Goal: Obtain resource: Obtain resource

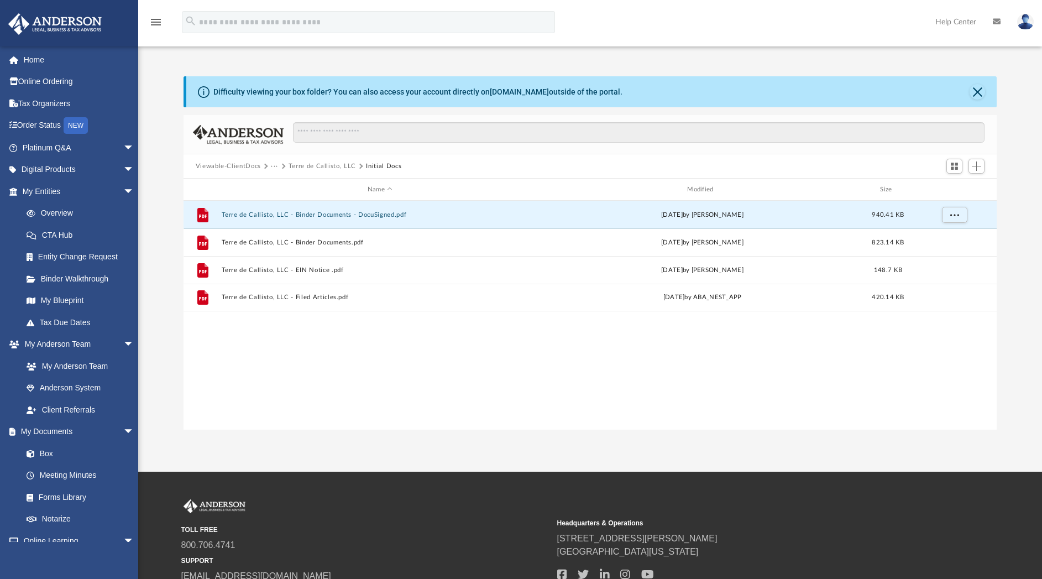
scroll to position [239, 801]
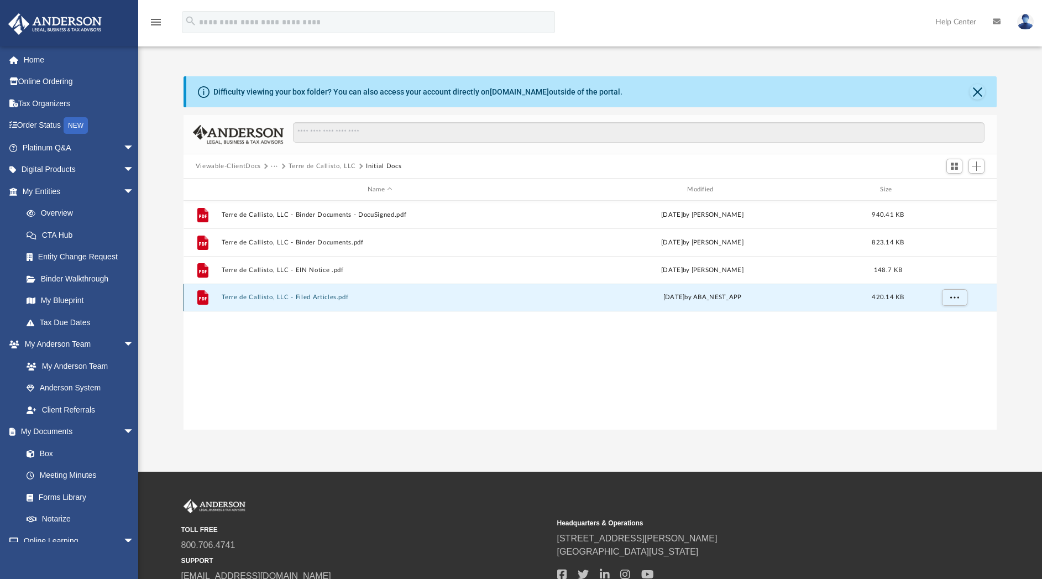
click at [296, 301] on button "Terre de Callisto, LLC - Filed Articles.pdf" at bounding box center [379, 297] width 317 height 7
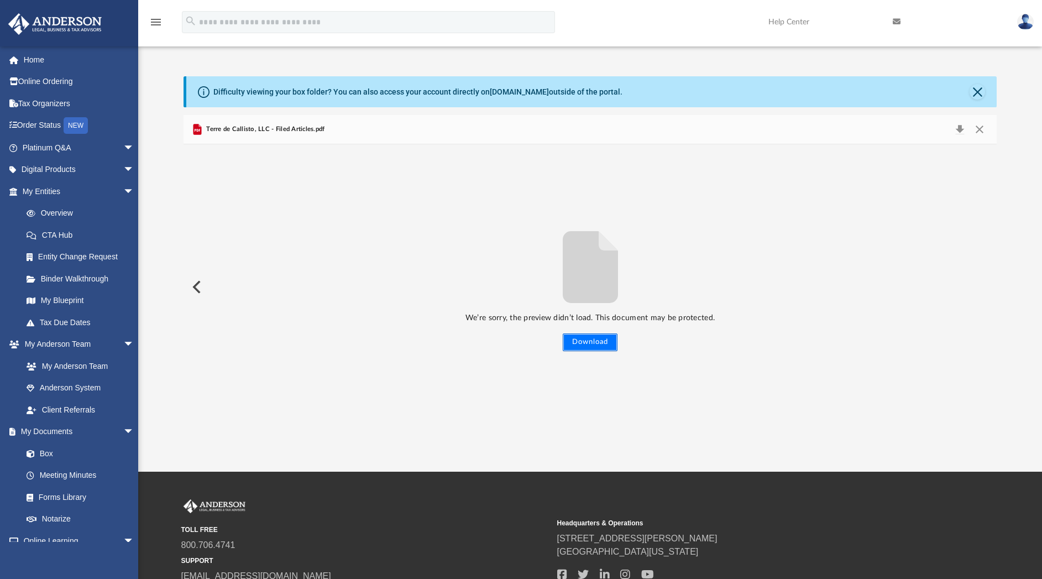
click at [570, 342] on button "Download" at bounding box center [590, 342] width 55 height 18
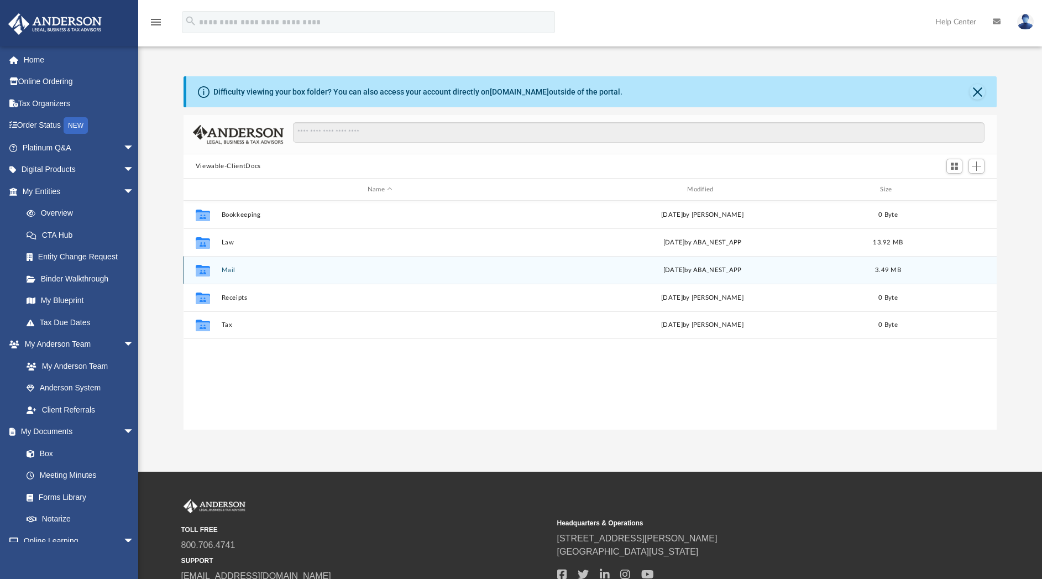
scroll to position [239, 801]
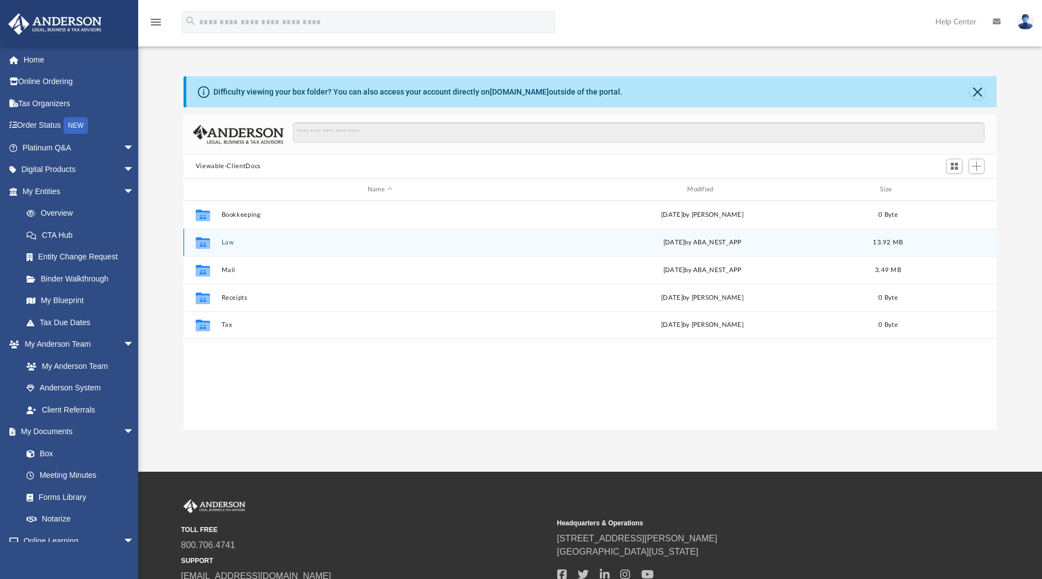
click at [229, 248] on div "Collaborated Folder Law Wed Aug 20 2025 by ABA_NEST_APP 13.92 MB" at bounding box center [591, 242] width 814 height 28
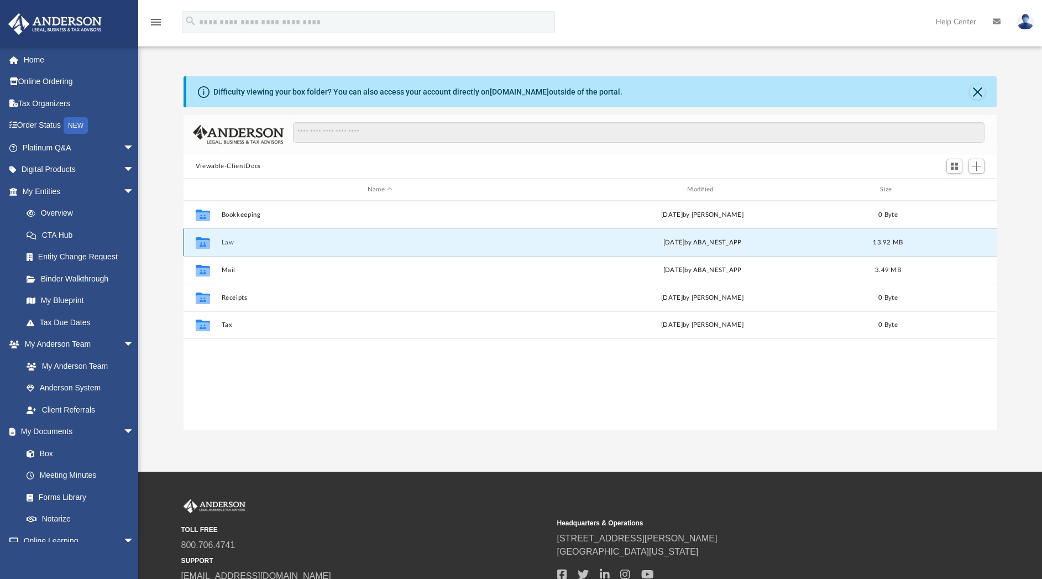
click at [223, 245] on button "Law" at bounding box center [379, 242] width 317 height 7
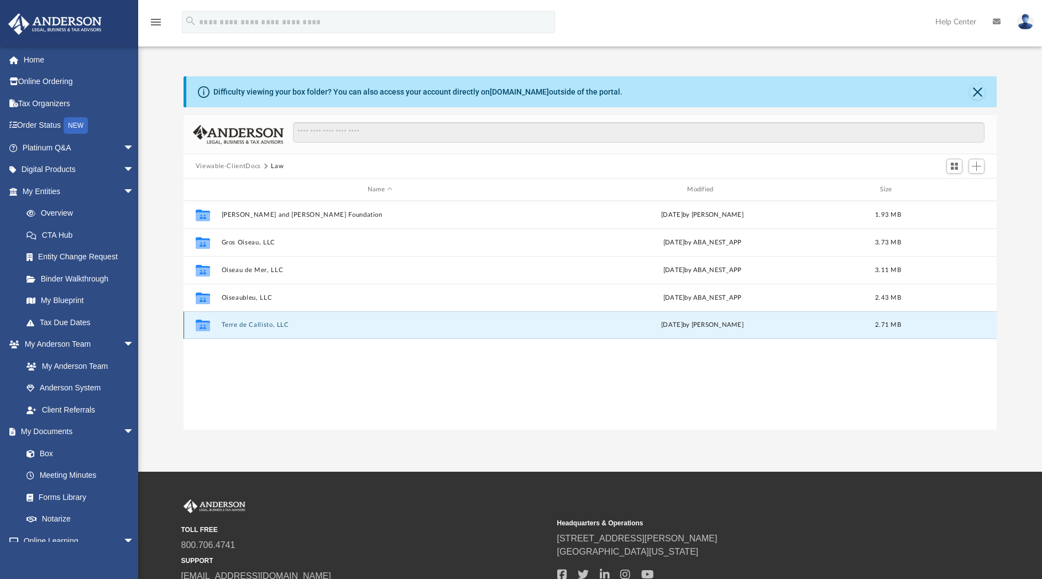
click at [242, 325] on button "Terre de Callisto, LLC" at bounding box center [379, 324] width 317 height 7
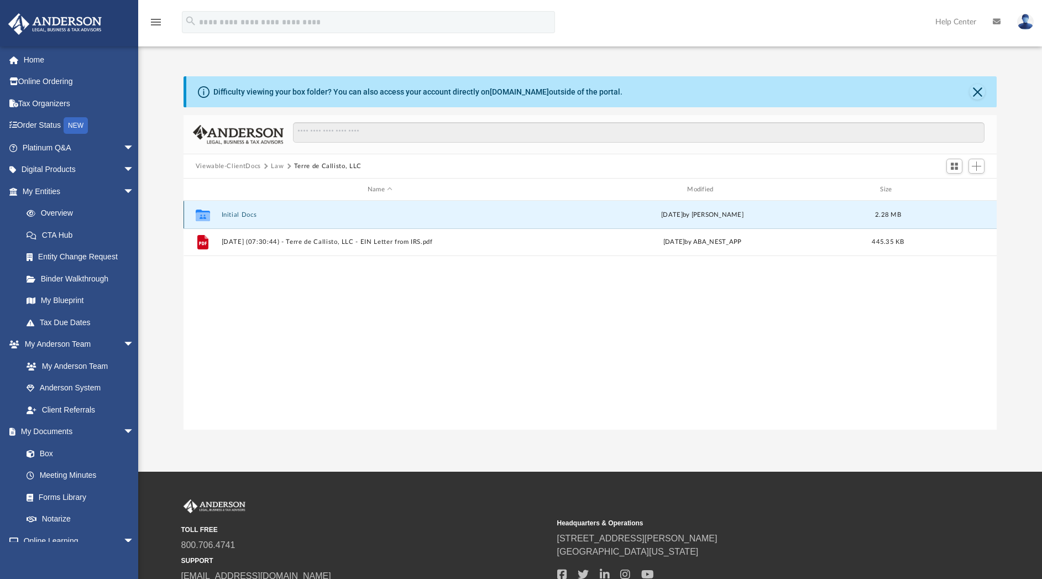
click at [225, 213] on button "Initial Docs" at bounding box center [379, 214] width 317 height 7
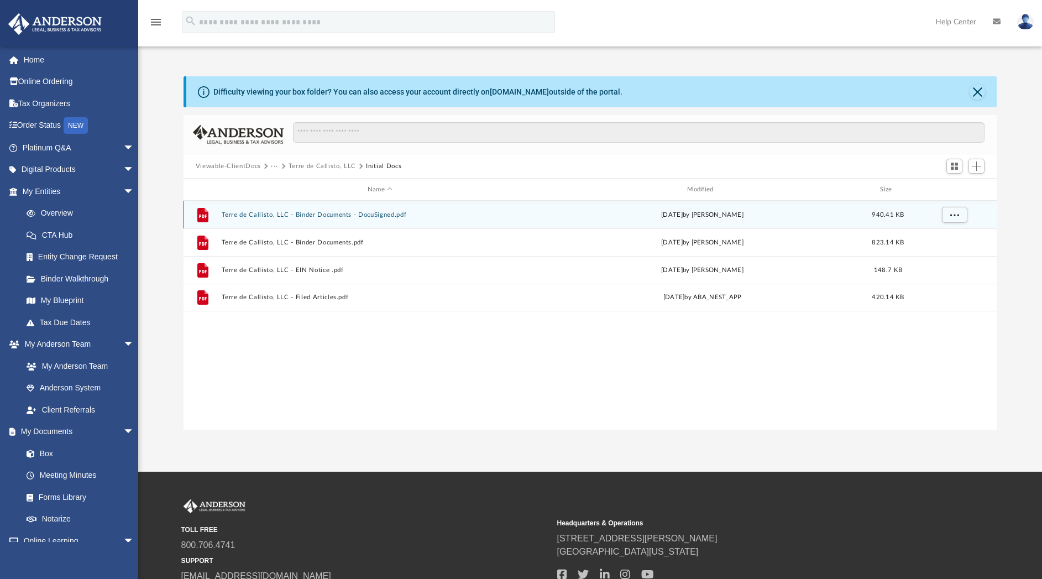
click at [252, 218] on button "Terre de Callisto, LLC - Binder Documents - DocuSigned.pdf" at bounding box center [379, 214] width 317 height 7
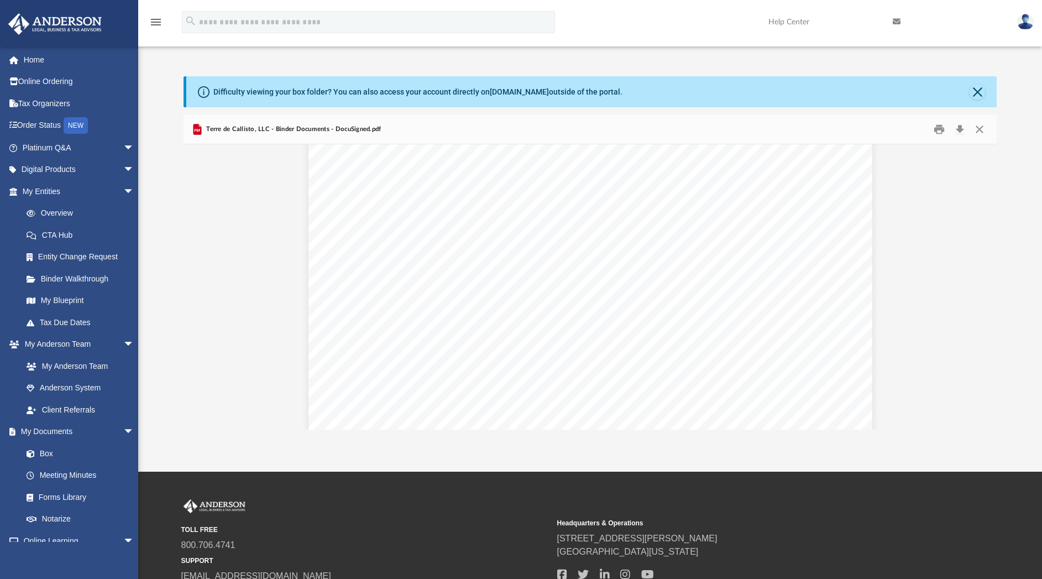
scroll to position [869, 0]
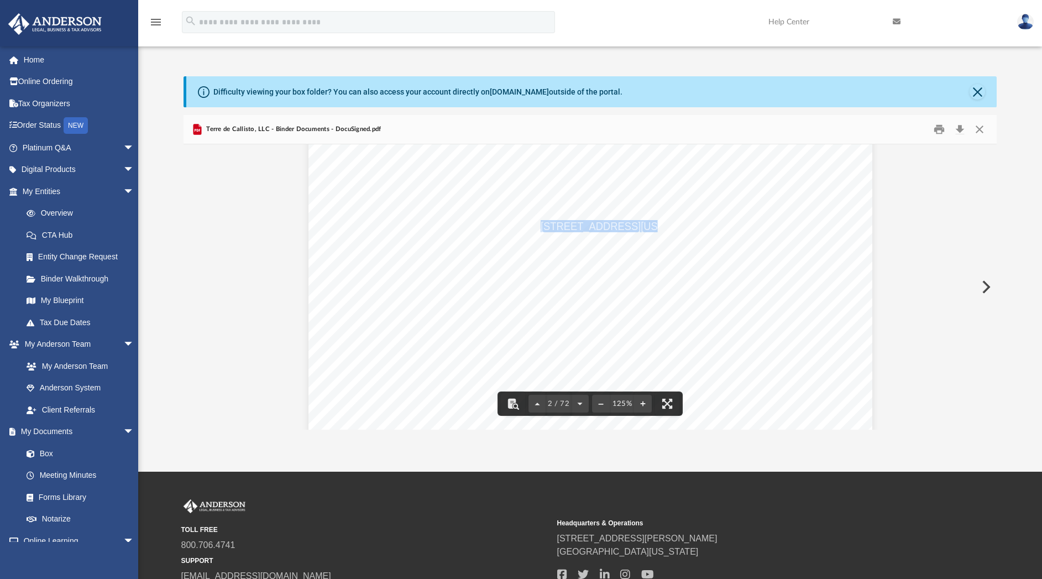
drag, startPoint x: 536, startPoint y: 225, endPoint x: 628, endPoint y: 229, distance: 92.4
click at [628, 229] on span "1718 Capitol Avenue, Cheyenne, Wyoming 82001" at bounding box center [619, 226] width 156 height 11
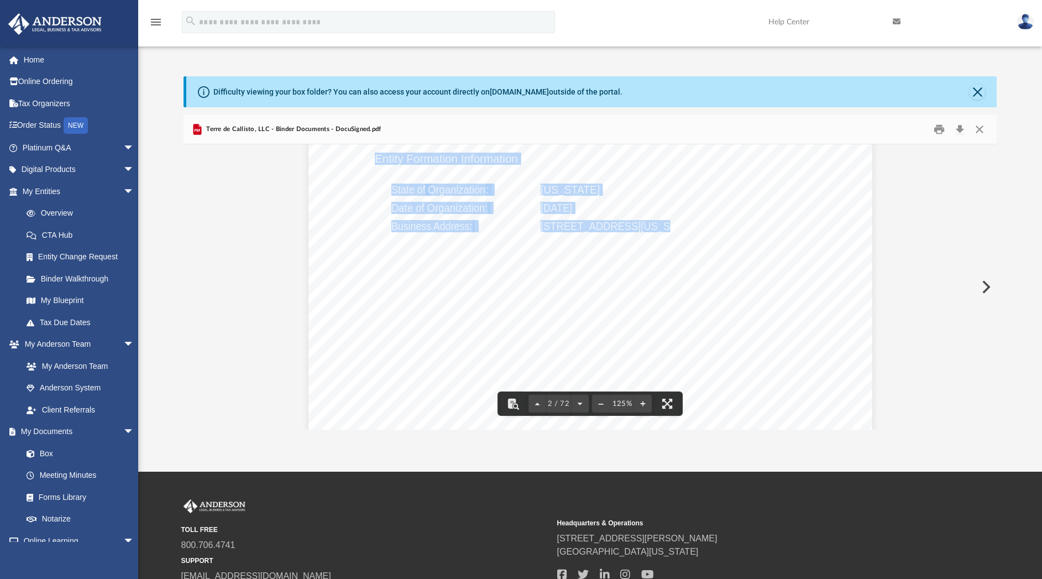
drag, startPoint x: 633, startPoint y: 224, endPoint x: 745, endPoint y: 217, distance: 112.4
click at [745, 217] on div "Overview of Terre de Callisto, LLC Entity Formation Information State of Organi…" at bounding box center [591, 395] width 564 height 730
drag, startPoint x: 745, startPoint y: 217, endPoint x: 744, endPoint y: 227, distance: 9.5
click at [697, 227] on span "1718 Capitol Avenue, Cheyenne, Wyoming 82001" at bounding box center [619, 226] width 156 height 11
drag, startPoint x: 744, startPoint y: 227, endPoint x: 756, endPoint y: 224, distance: 12.5
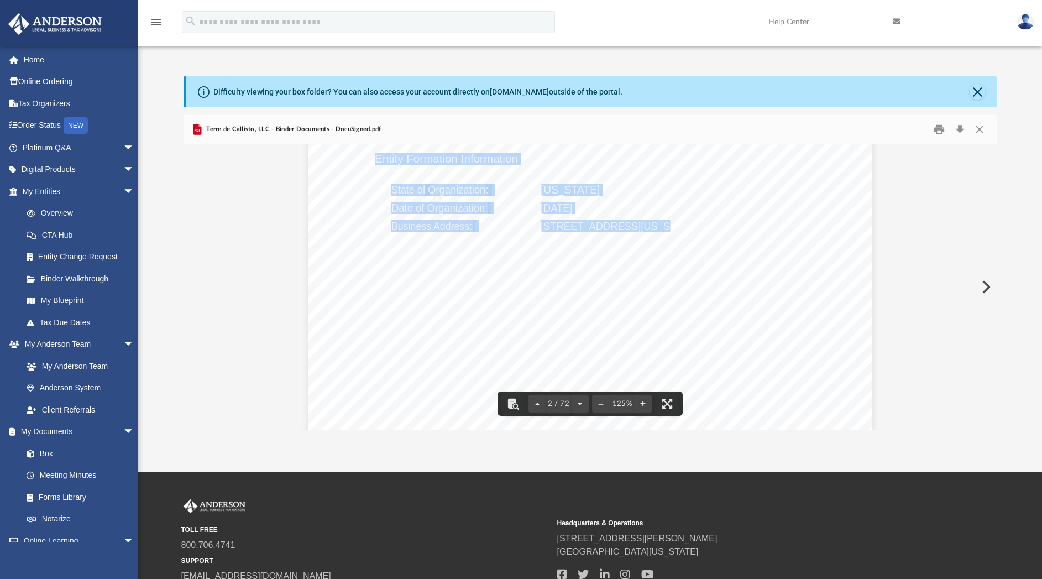
click at [697, 224] on span "1718 Capitol Avenue, Cheyenne, Wyoming 82001" at bounding box center [619, 226] width 156 height 11
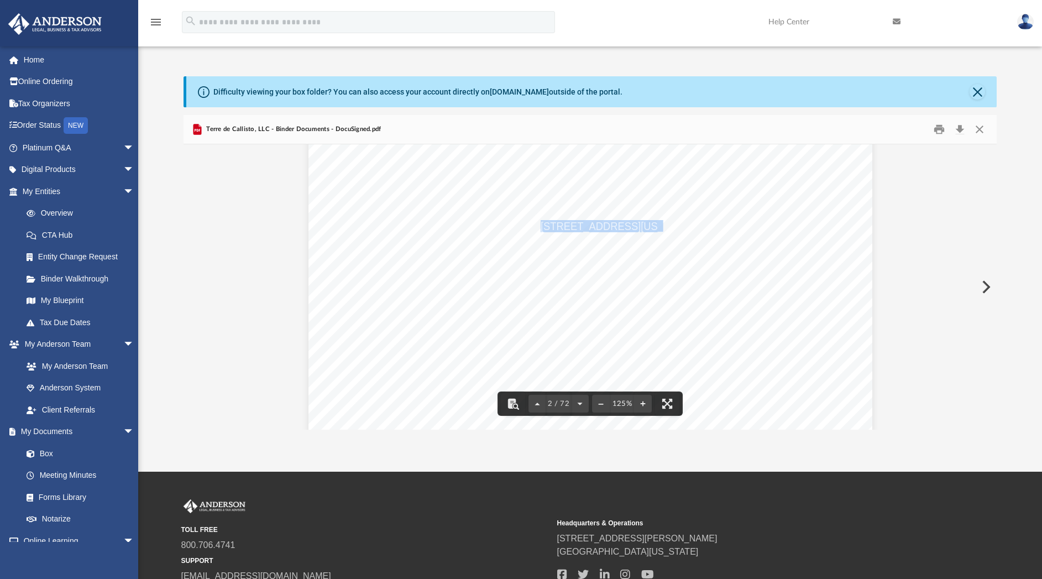
drag, startPoint x: 535, startPoint y: 224, endPoint x: 629, endPoint y: 227, distance: 94.0
click at [629, 227] on span "1718 Capitol Avenue, Cheyenne, Wyoming 82001" at bounding box center [619, 226] width 156 height 11
drag, startPoint x: 637, startPoint y: 223, endPoint x: 730, endPoint y: 231, distance: 93.8
click at [697, 231] on span "1718 Capitol Avenue, Cheyenne, Wyoming 82001" at bounding box center [619, 226] width 156 height 11
drag, startPoint x: 730, startPoint y: 231, endPoint x: 744, endPoint y: 253, distance: 26.1
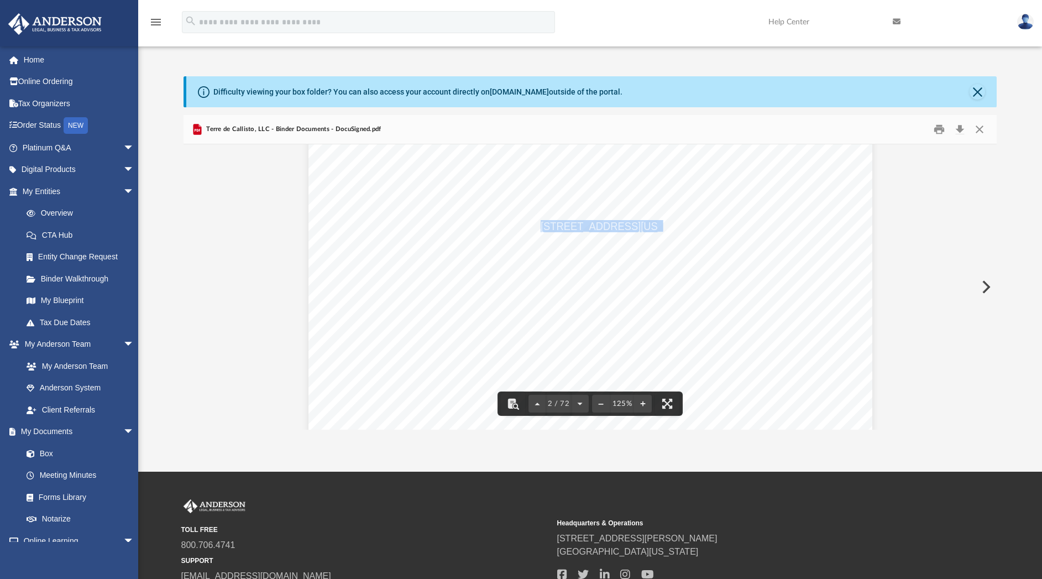
click at [744, 253] on div "Overview of Terre de Callisto, LLC Entity Formation Information State of Organi…" at bounding box center [591, 395] width 564 height 730
drag, startPoint x: 634, startPoint y: 226, endPoint x: 756, endPoint y: 224, distance: 121.7
click at [697, 224] on span "1718 Capitol Avenue, Cheyenne, Wyoming 82001" at bounding box center [619, 226] width 156 height 11
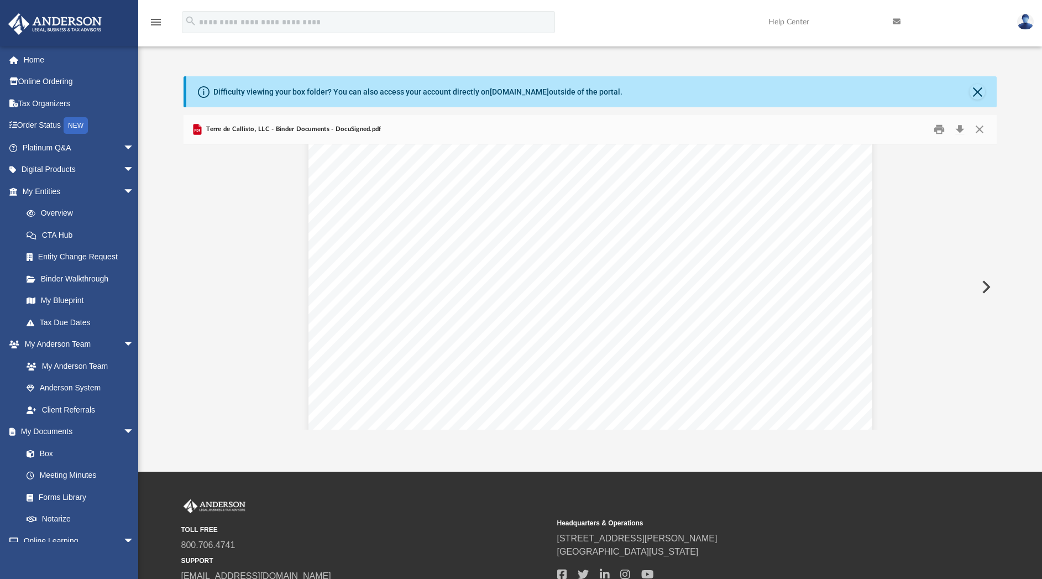
scroll to position [1079, 0]
click at [584, 291] on div "Overview of Terre de Callisto, LLC Entity Formation Information State of Organi…" at bounding box center [591, 185] width 564 height 730
drag, startPoint x: 534, startPoint y: 292, endPoint x: 599, endPoint y: 293, distance: 65.3
click at [599, 293] on div "Overview of Terre de Callisto, LLC Entity Formation Information State of Organi…" at bounding box center [591, 185] width 564 height 730
click at [598, 296] on div "Overview of Terre de Callisto, LLC Entity Formation Information State of Organi…" at bounding box center [591, 185] width 564 height 730
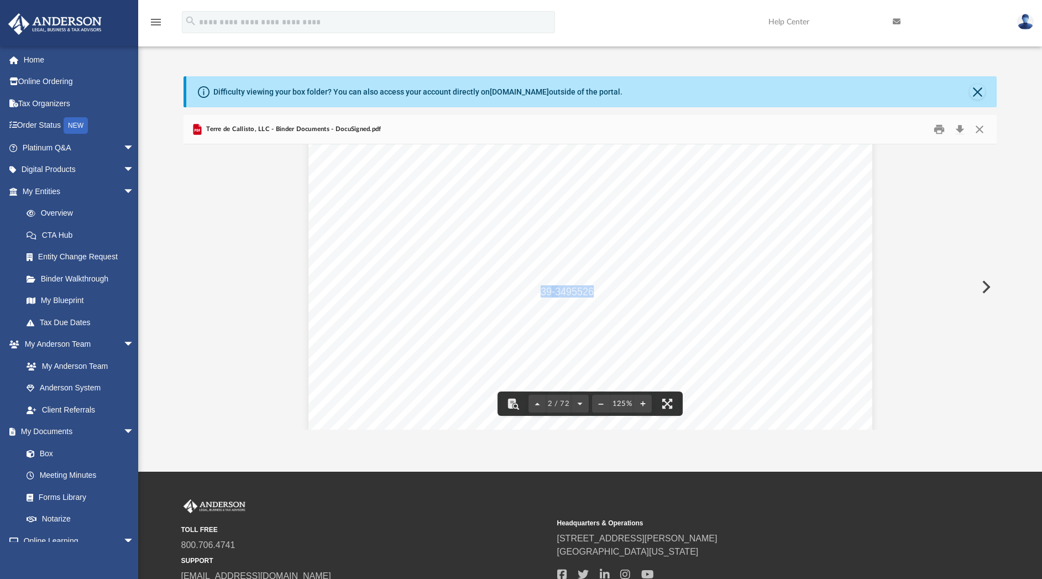
drag, startPoint x: 536, startPoint y: 293, endPoint x: 587, endPoint y: 287, distance: 51.7
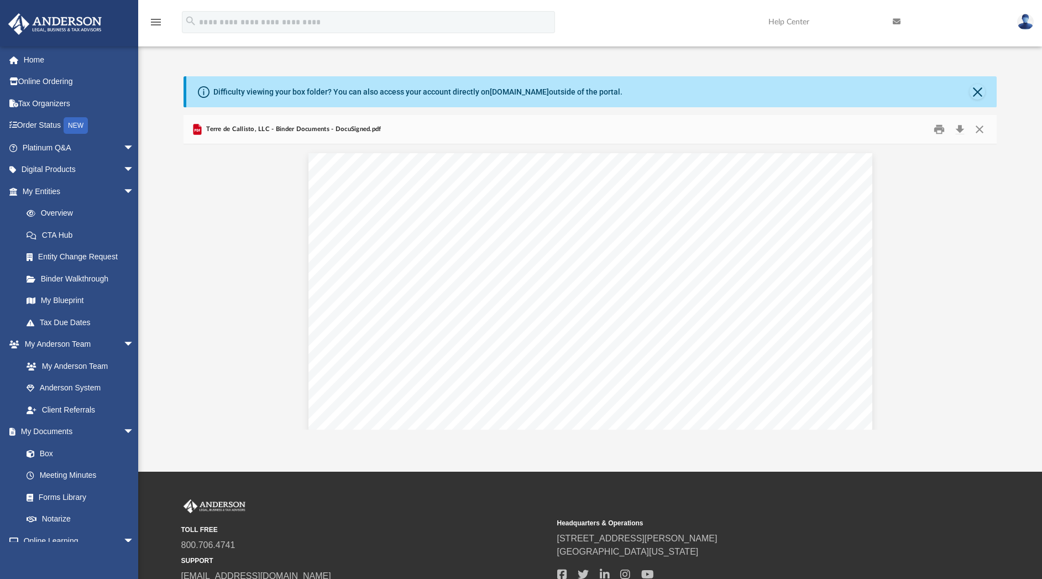
scroll to position [723, 0]
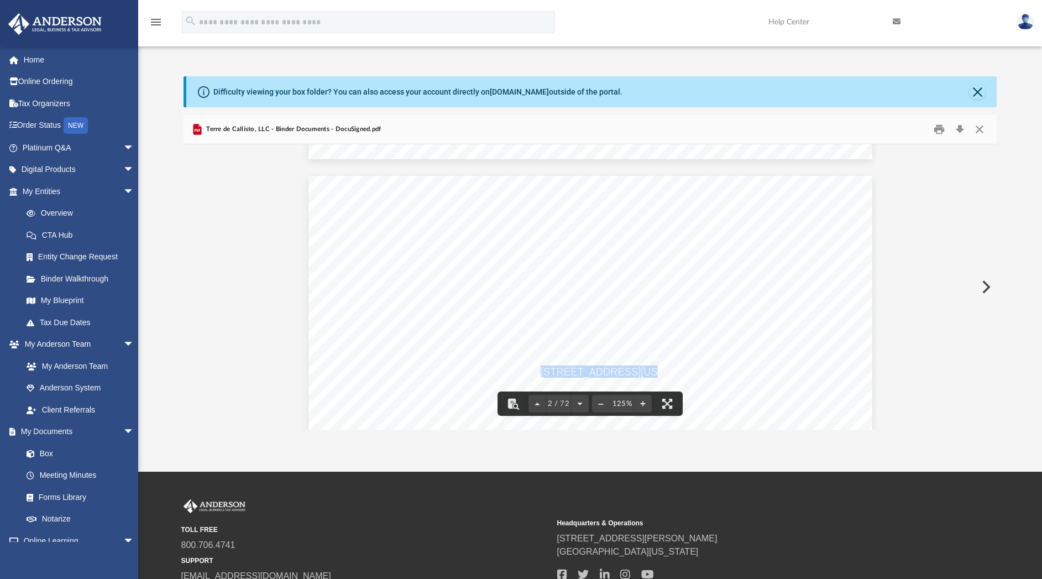
drag, startPoint x: 535, startPoint y: 370, endPoint x: 626, endPoint y: 370, distance: 90.7
click at [626, 370] on span "1718 Capitol Avenue, Cheyenne, Wyoming 82001" at bounding box center [619, 371] width 156 height 11
drag, startPoint x: 639, startPoint y: 369, endPoint x: 756, endPoint y: 368, distance: 117.2
click at [697, 368] on span "1718 Capitol Avenue, Cheyenne, Wyoming 82001" at bounding box center [619, 371] width 156 height 11
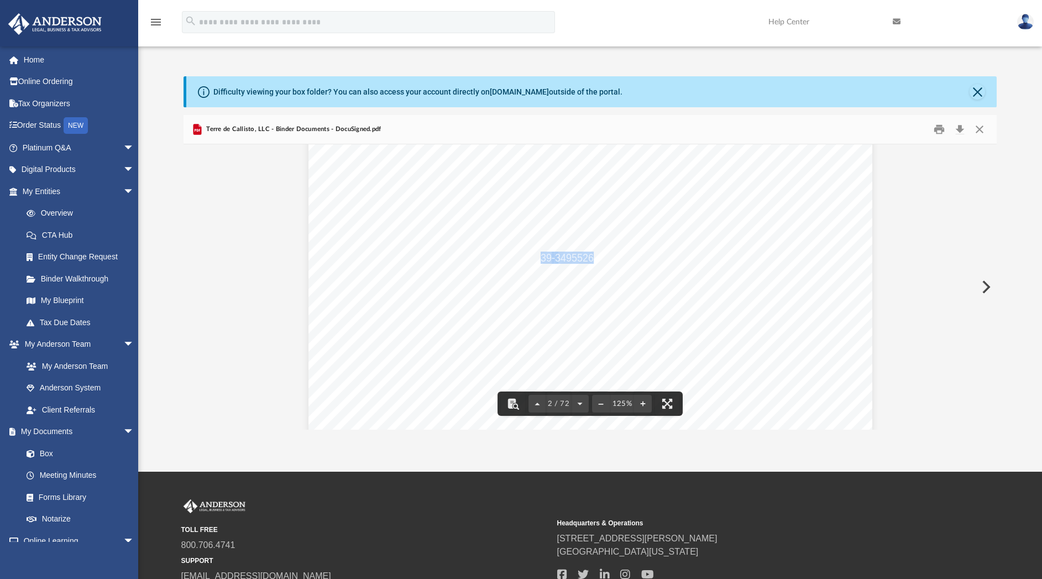
drag, startPoint x: 535, startPoint y: 262, endPoint x: 586, endPoint y: 259, distance: 51.0
